Goal: Unclear

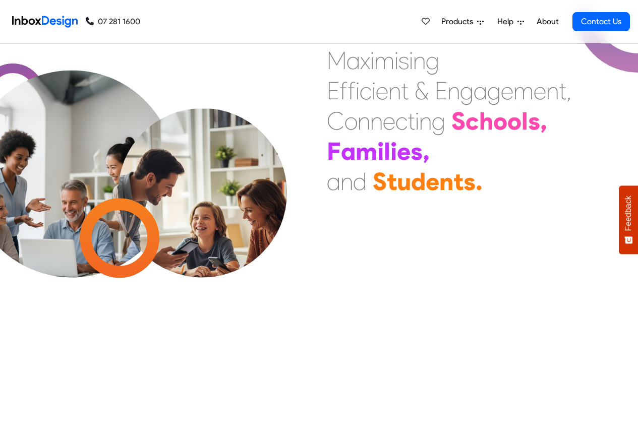
scroll to position [847, 0]
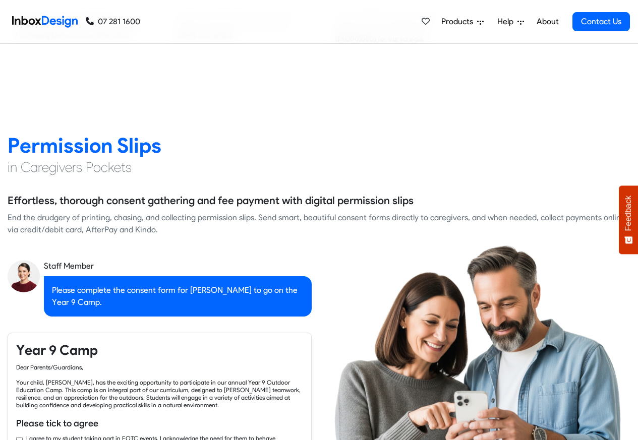
checkbox input "true"
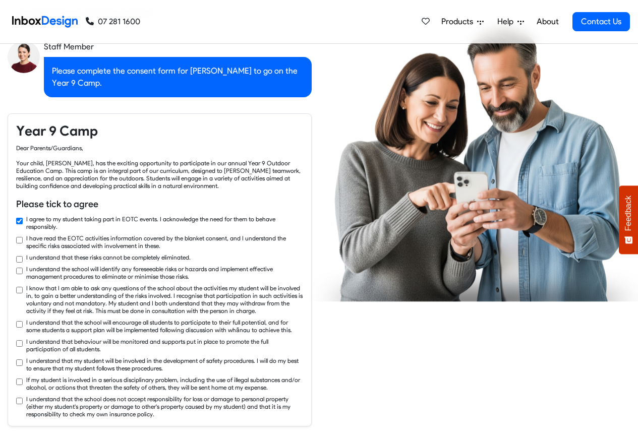
checkbox input "true"
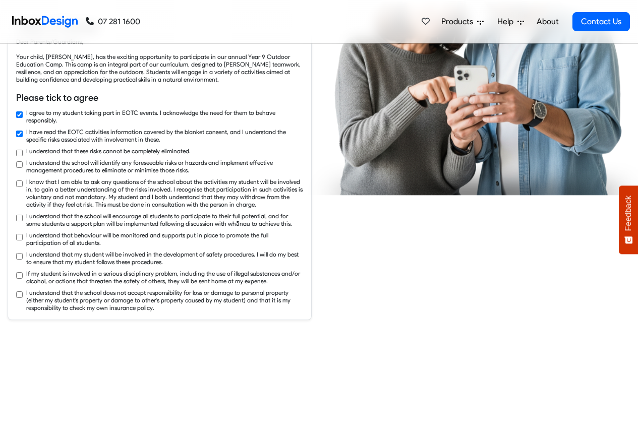
checkbox input "true"
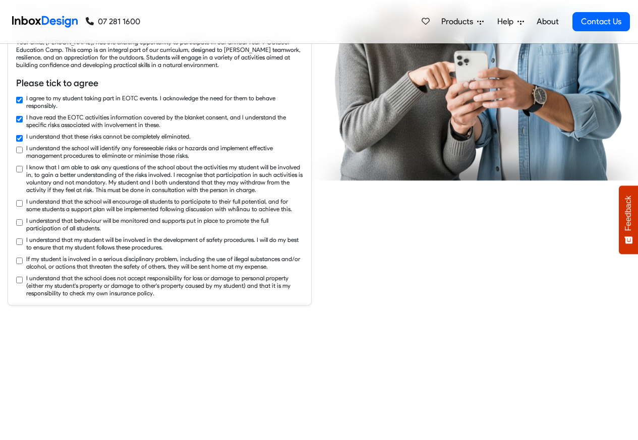
checkbox input "true"
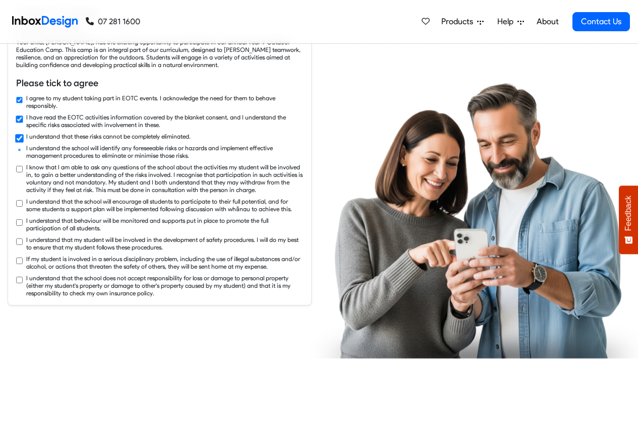
checkbox input "true"
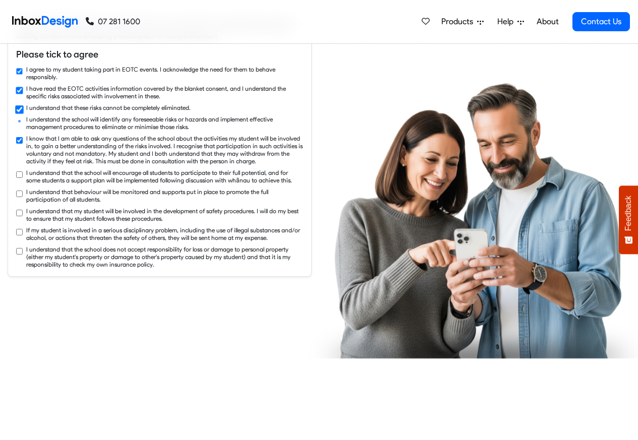
checkbox input "true"
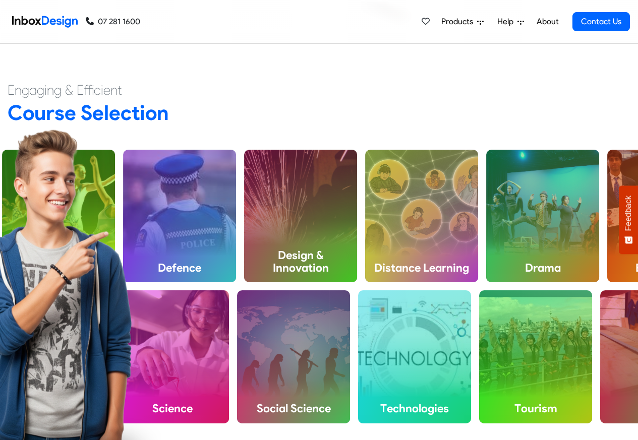
scroll to position [2541, 0]
